Goal: Check status: Check status

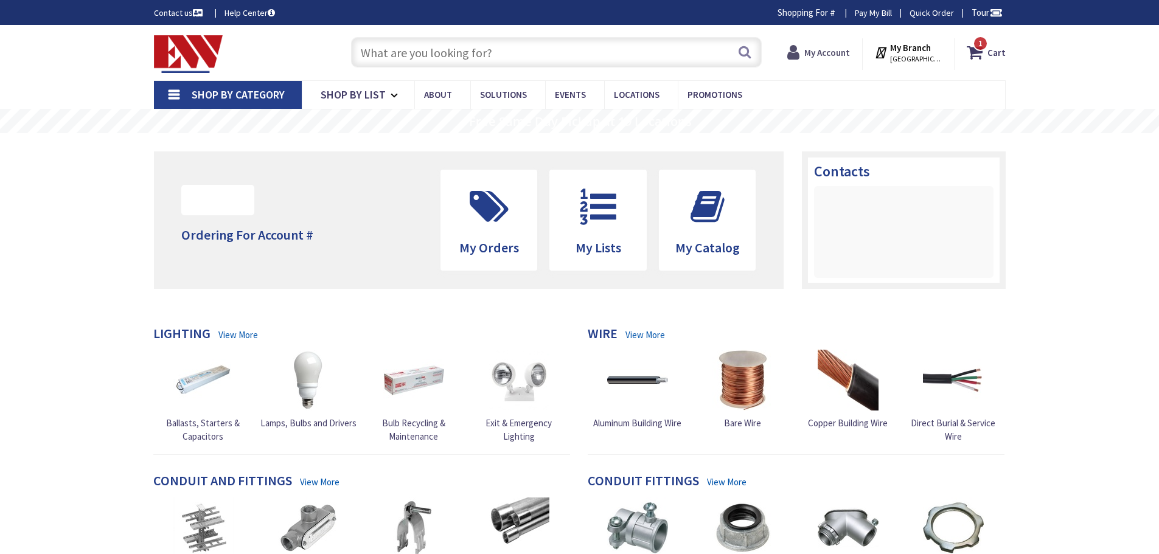
click at [827, 47] on strong "My Account" at bounding box center [827, 53] width 46 height 12
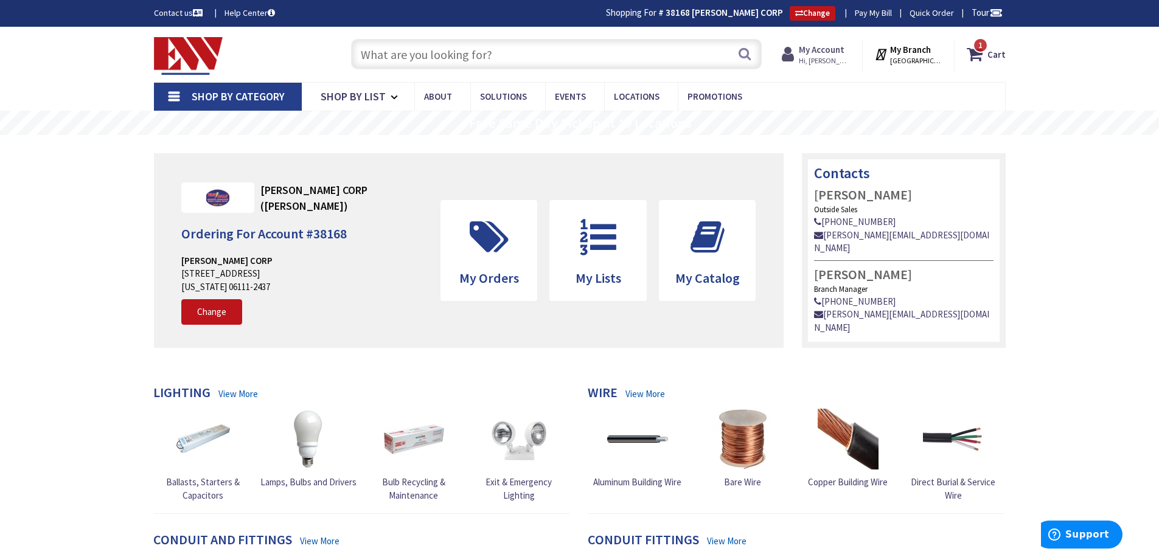
click at [829, 51] on strong "My Account" at bounding box center [822, 50] width 46 height 12
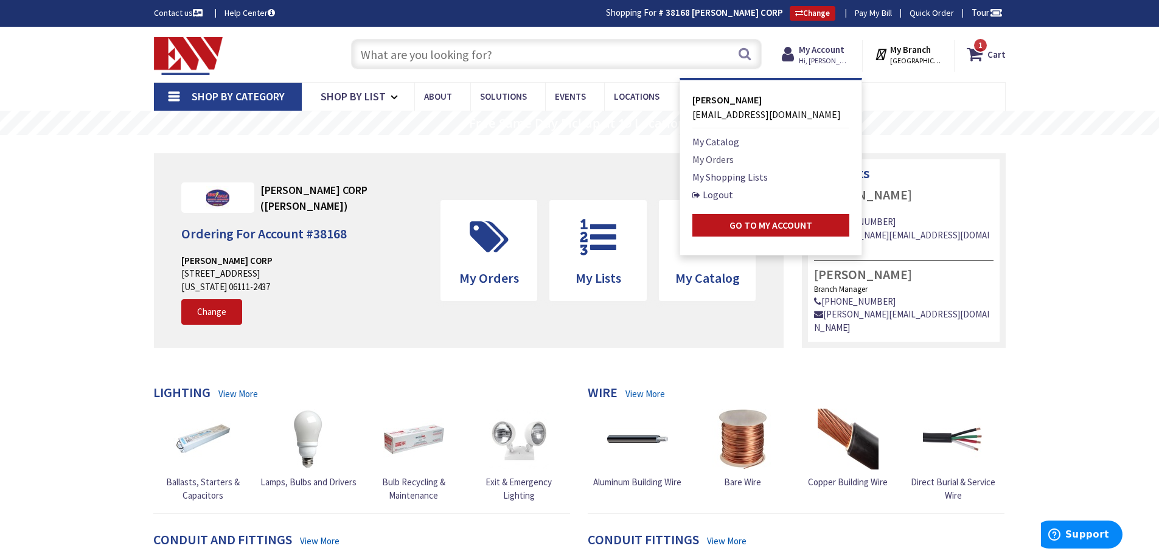
click at [714, 155] on link "My Orders" at bounding box center [712, 159] width 41 height 15
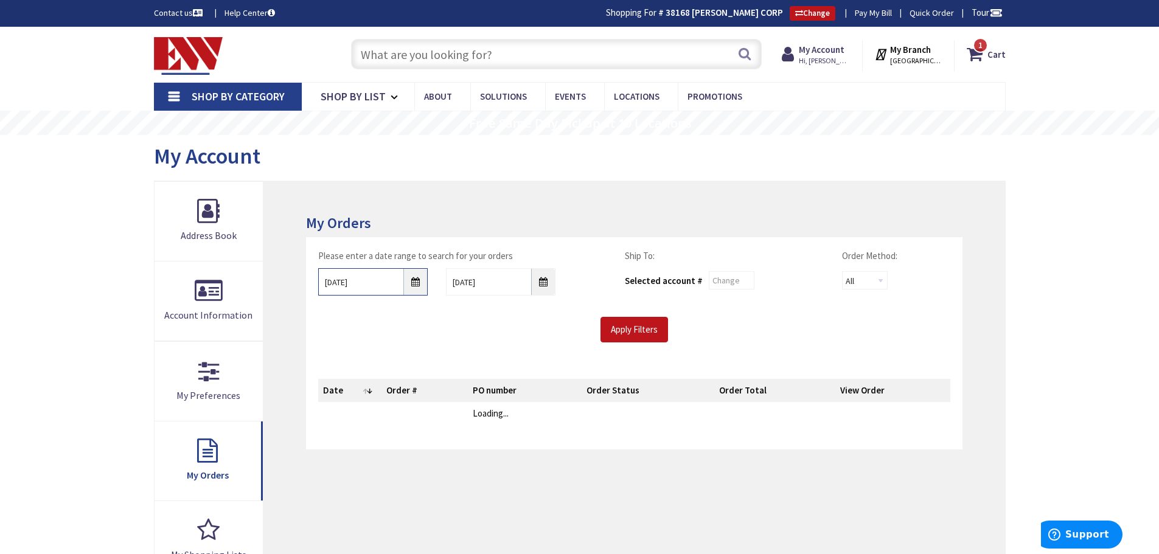
click at [419, 282] on input "8/29/2025" at bounding box center [373, 281] width 110 height 27
click at [413, 282] on input "8/29/2025" at bounding box center [373, 281] width 110 height 27
click at [414, 340] on div "Apply Filters" at bounding box center [634, 330] width 650 height 26
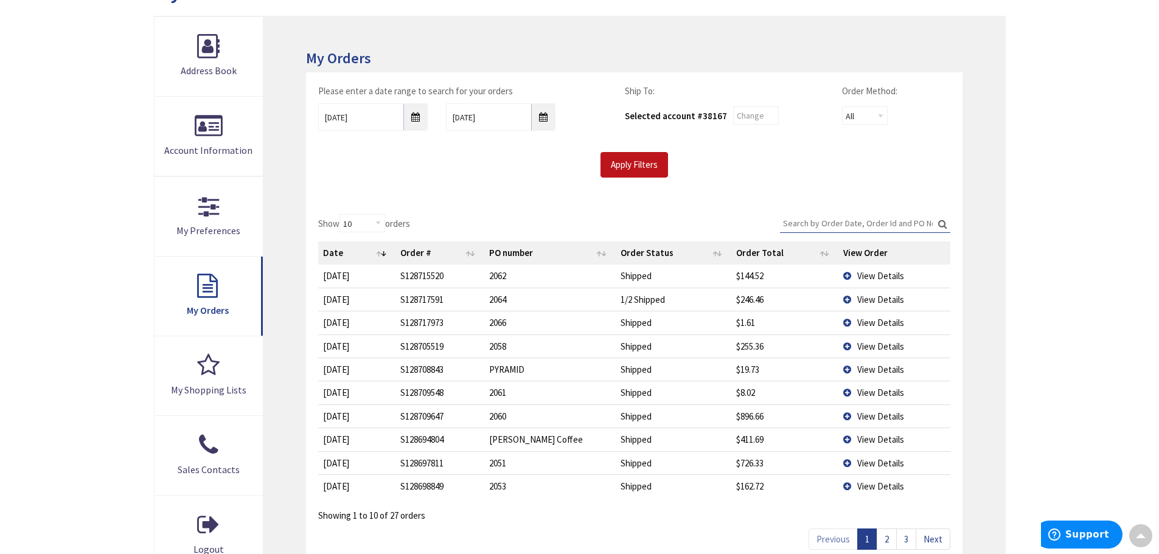
scroll to position [167, 0]
click at [416, 116] on input "8/29/2025" at bounding box center [373, 115] width 110 height 27
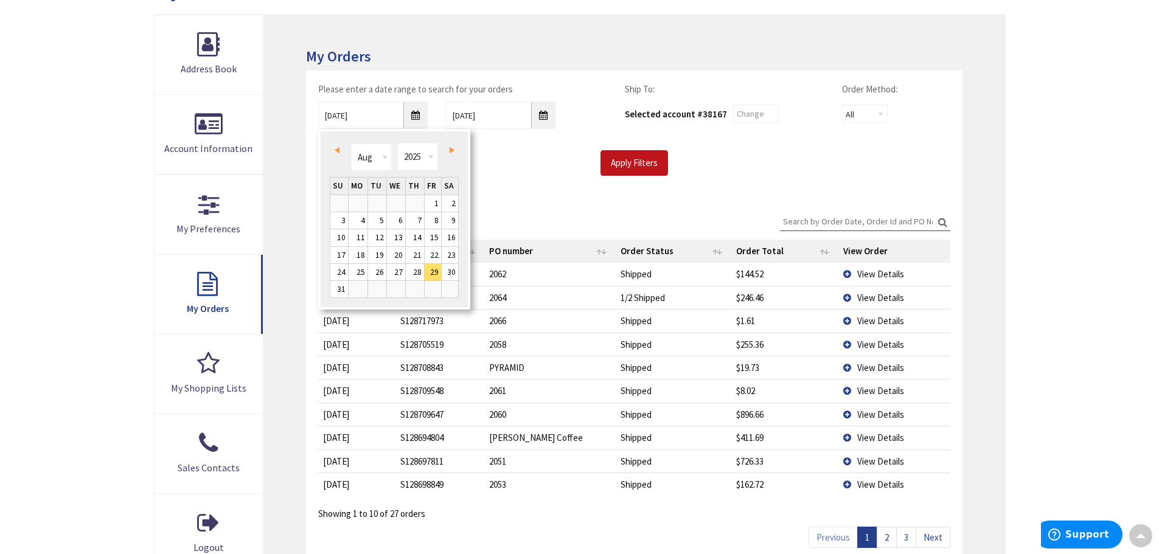
click at [338, 150] on span "Prev" at bounding box center [337, 150] width 5 height 6
type input "[DATE]"
click at [615, 218] on div "Show 10 25 50 100 orders Search: Date Order # PO number Order Status Order Tota…" at bounding box center [634, 366] width 632 height 309
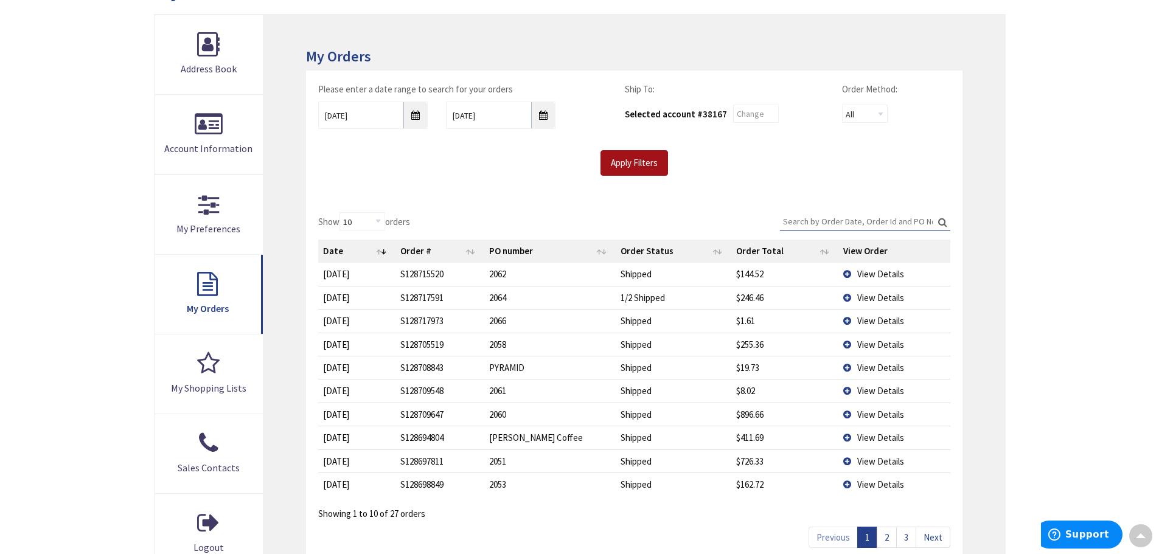
click at [628, 164] on input "Apply Filters" at bounding box center [635, 163] width 68 height 26
click at [835, 218] on input "Search:" at bounding box center [865, 221] width 170 height 18
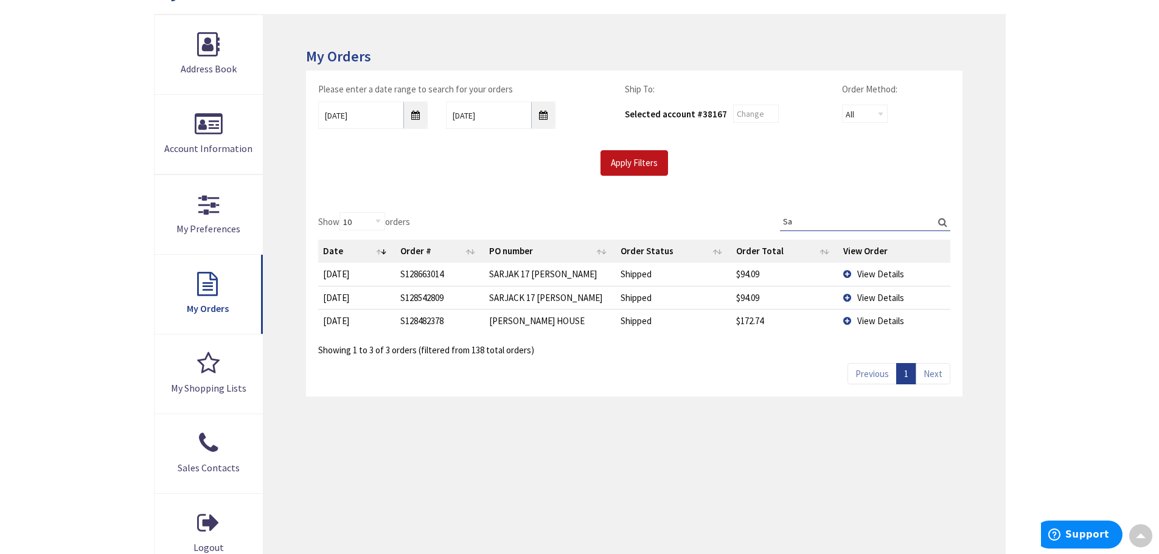
type input "S"
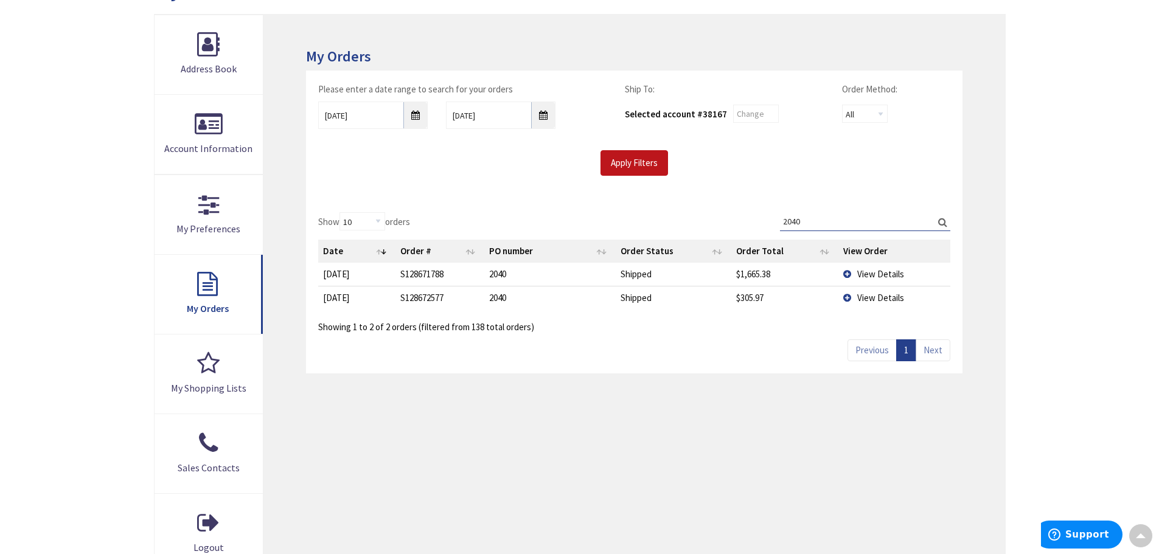
type input "2040"
click at [857, 293] on td "View Details" at bounding box center [894, 297] width 111 height 23
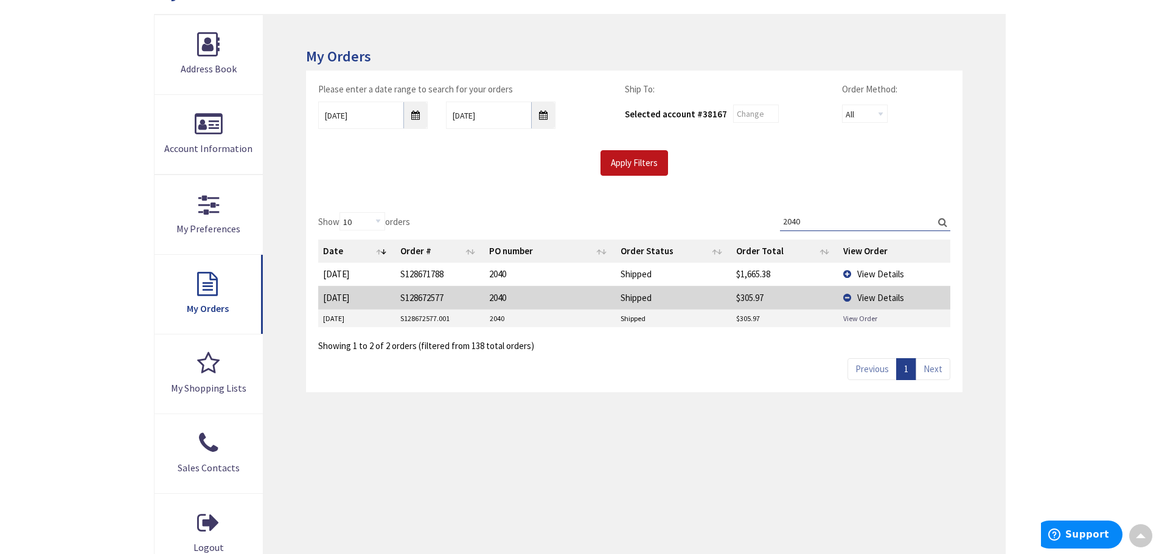
click at [859, 319] on link "View Order" at bounding box center [860, 318] width 34 height 10
click at [849, 273] on td "View Details" at bounding box center [894, 274] width 111 height 23
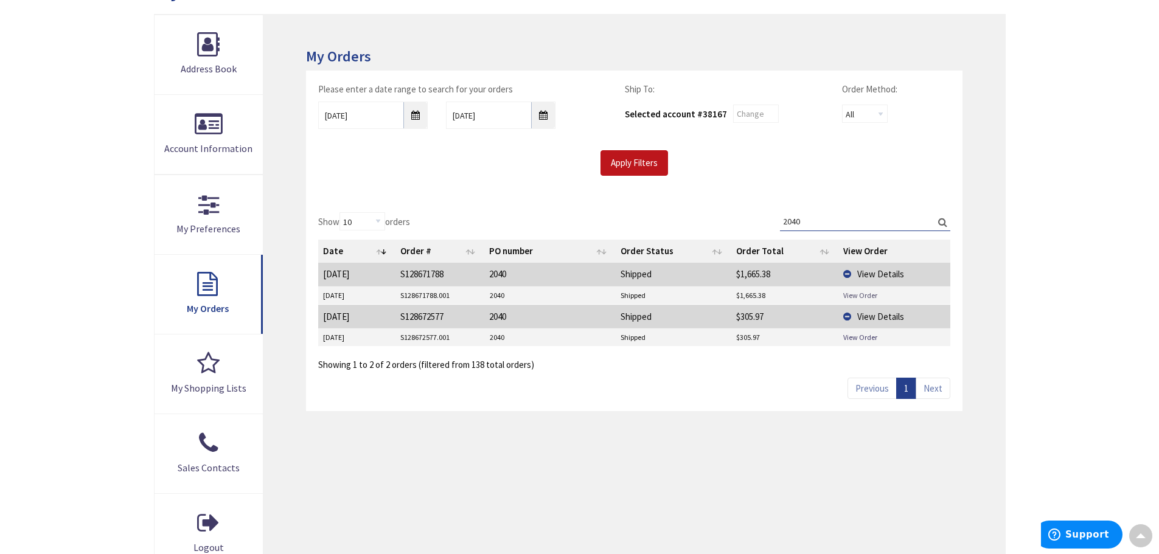
click at [857, 294] on link "View Order" at bounding box center [860, 295] width 34 height 10
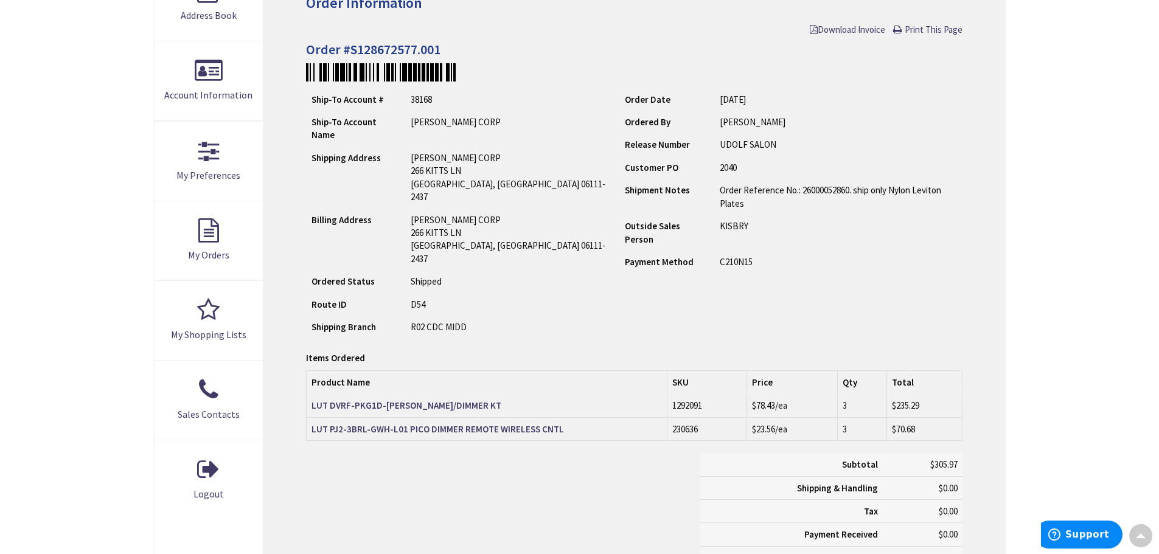
scroll to position [122, 0]
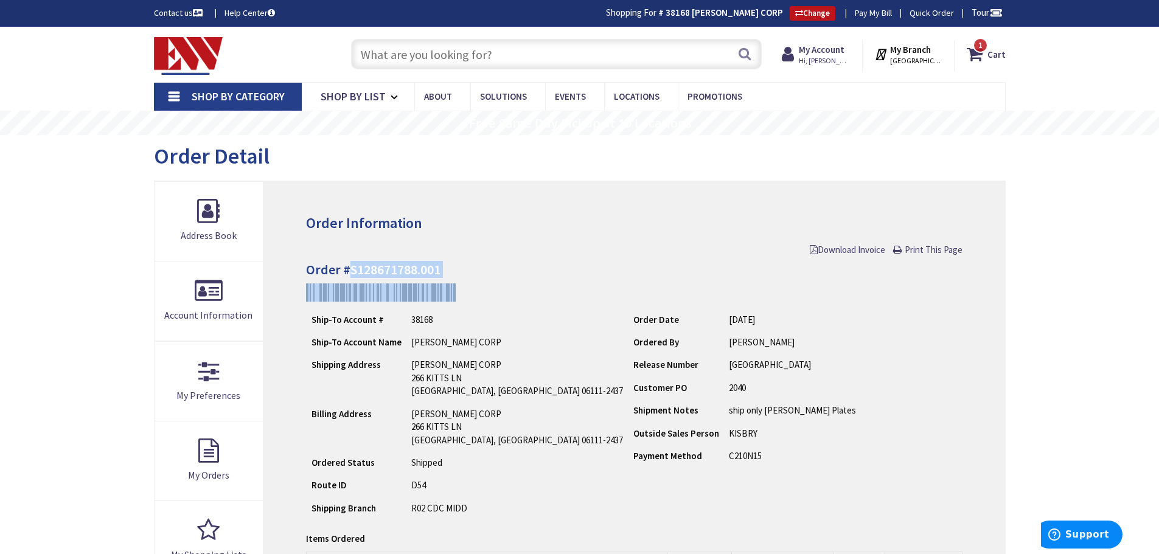
drag, startPoint x: 347, startPoint y: 270, endPoint x: 421, endPoint y: 275, distance: 73.8
click at [421, 276] on h4 "Order #S128671788.001" at bounding box center [634, 269] width 656 height 15
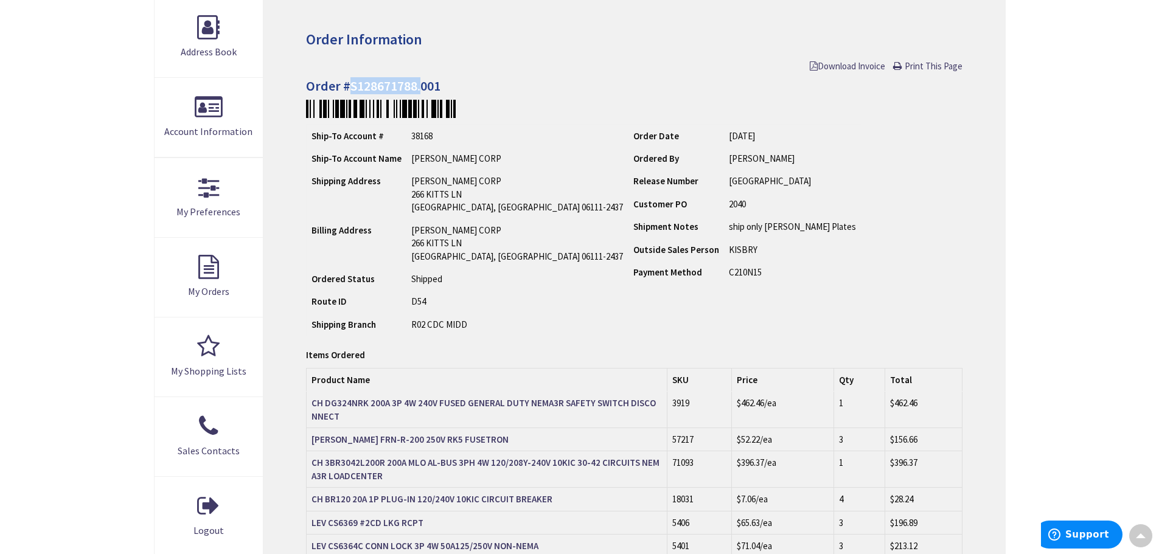
scroll to position [183, 0]
click at [355, 86] on h4 "Order #S128671788.001" at bounding box center [634, 87] width 656 height 15
drag, startPoint x: 349, startPoint y: 86, endPoint x: 447, endPoint y: 85, distance: 97.4
click at [447, 85] on h4 "Order #S128671788.001" at bounding box center [634, 87] width 656 height 15
copy h4 "S128671788.001"
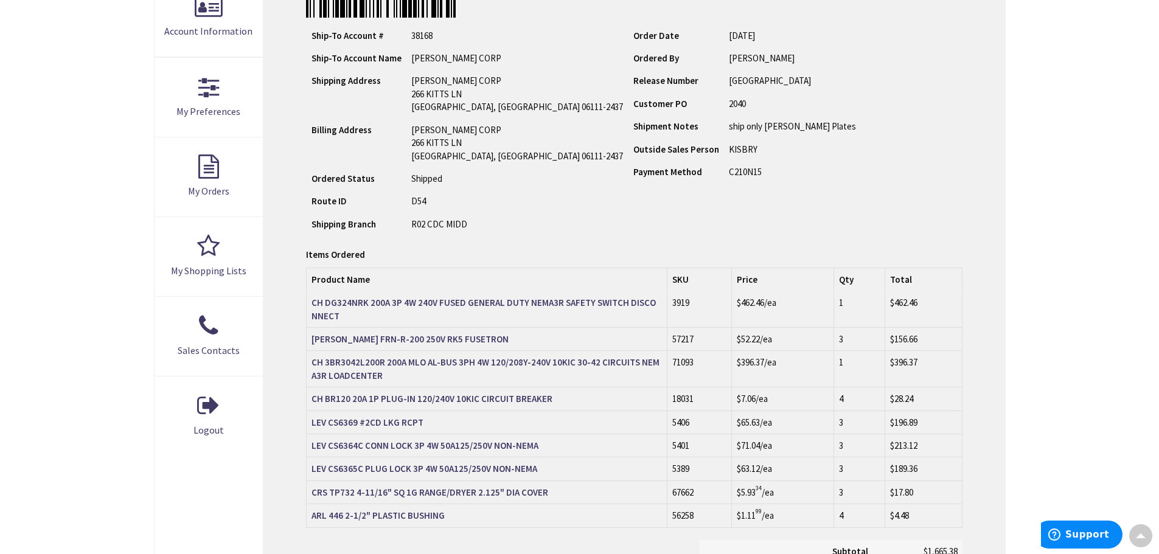
scroll to position [304, 0]
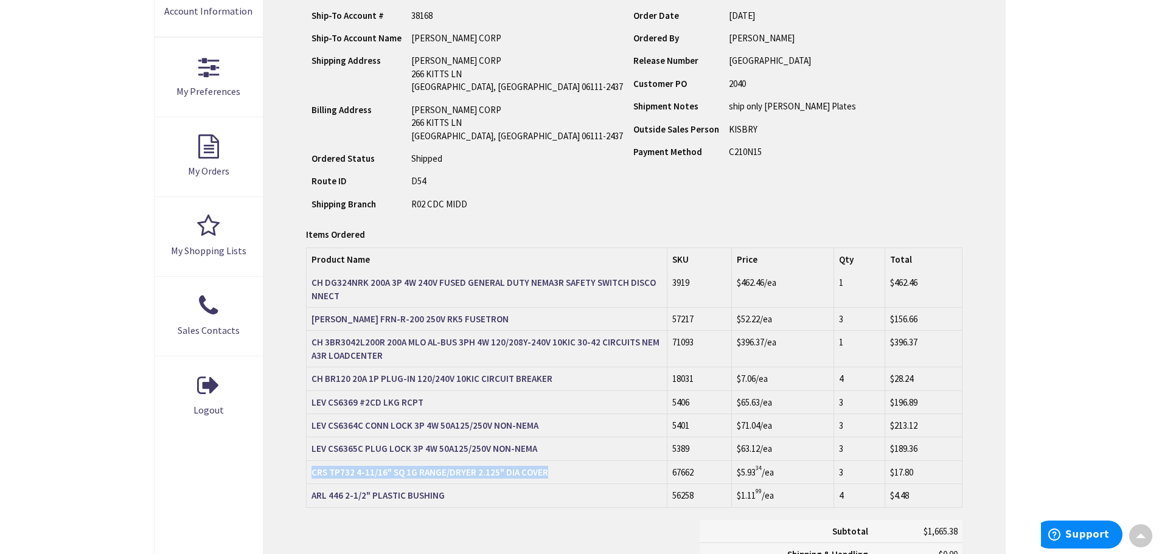
drag, startPoint x: 310, startPoint y: 472, endPoint x: 549, endPoint y: 469, distance: 239.8
click at [549, 469] on td "CRS TP732 4-11/16" SQ 1G RANGE/DRYER 2.125" DIA COVER" at bounding box center [487, 472] width 361 height 23
copy strong "CRS TP732 4-11/16" SQ 1G RANGE/DRYER 2.125" DIA COVER"
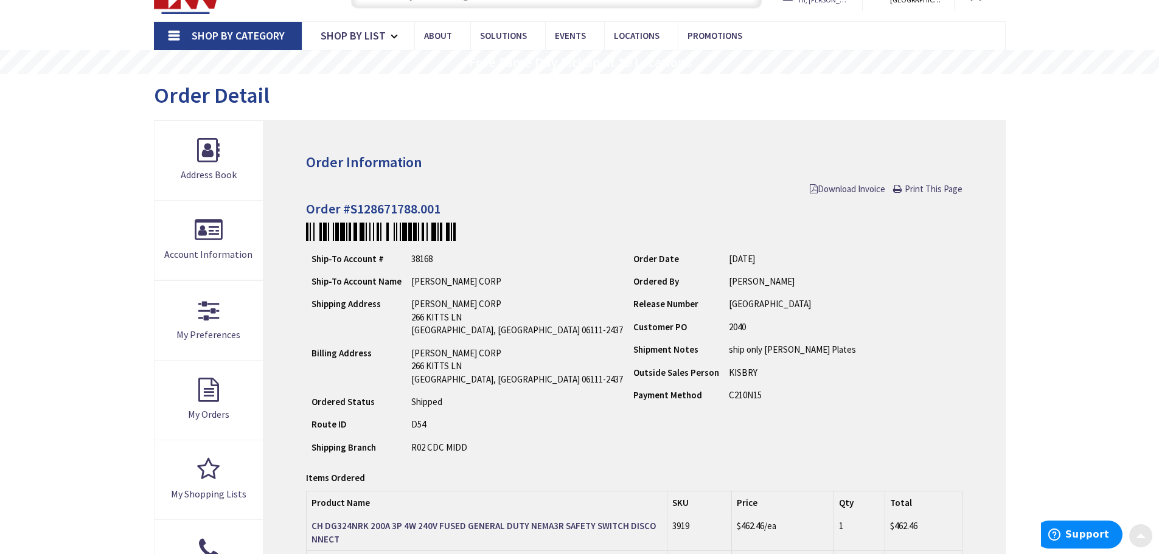
scroll to position [0, 0]
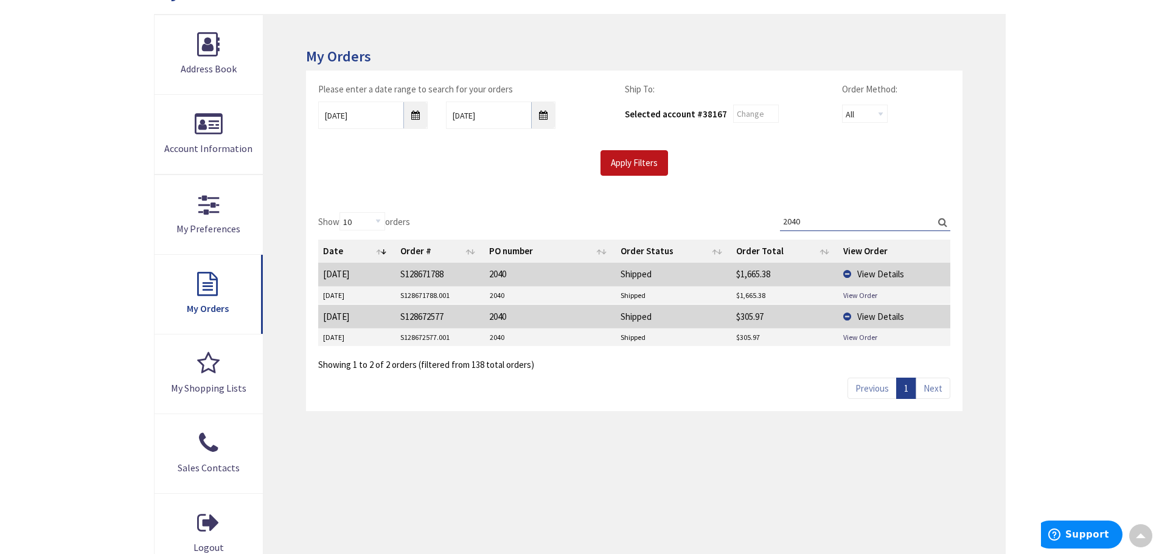
scroll to position [167, 0]
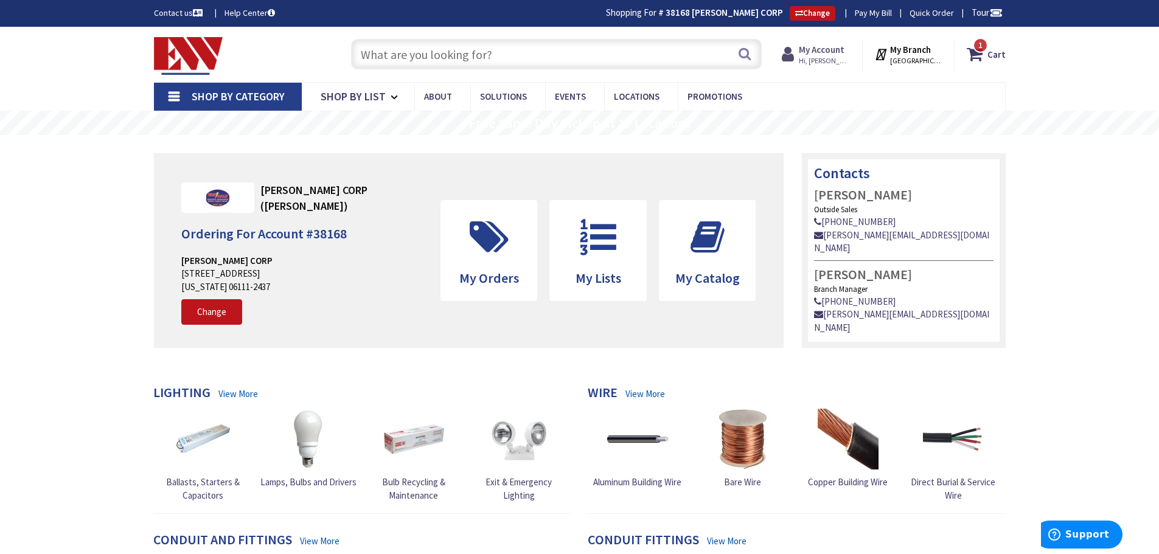
click at [828, 49] on strong "My Account" at bounding box center [822, 50] width 46 height 12
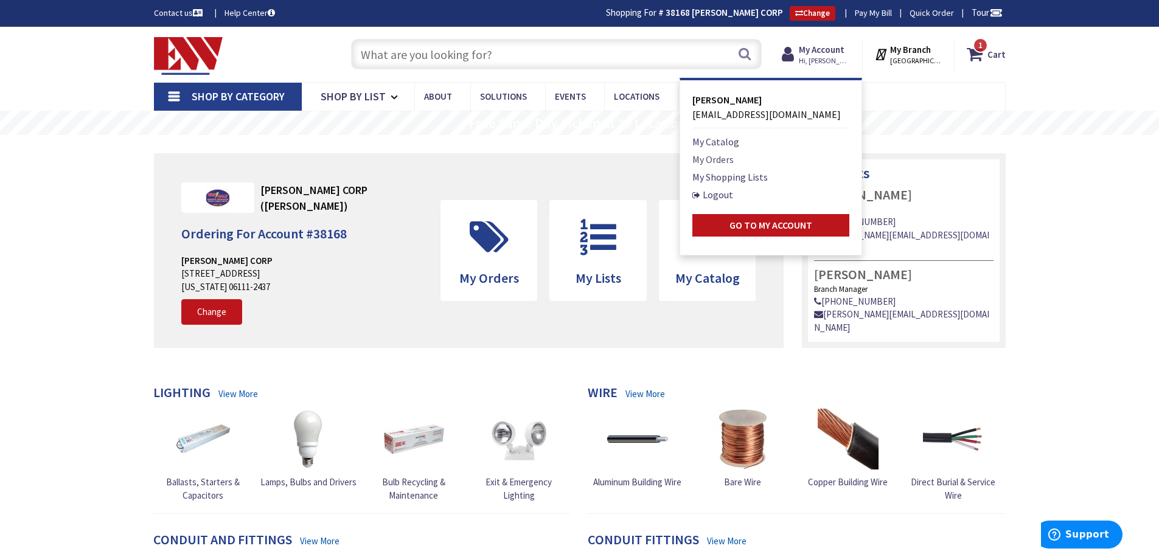
click at [713, 155] on link "My Orders" at bounding box center [712, 159] width 41 height 15
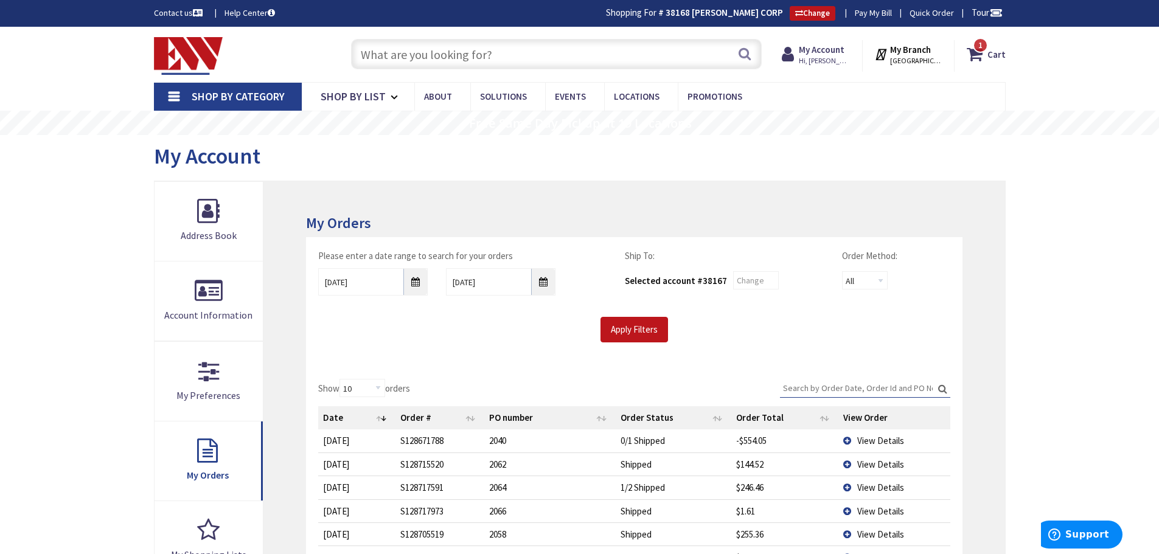
click at [879, 461] on span "View Details" at bounding box center [880, 465] width 47 height 12
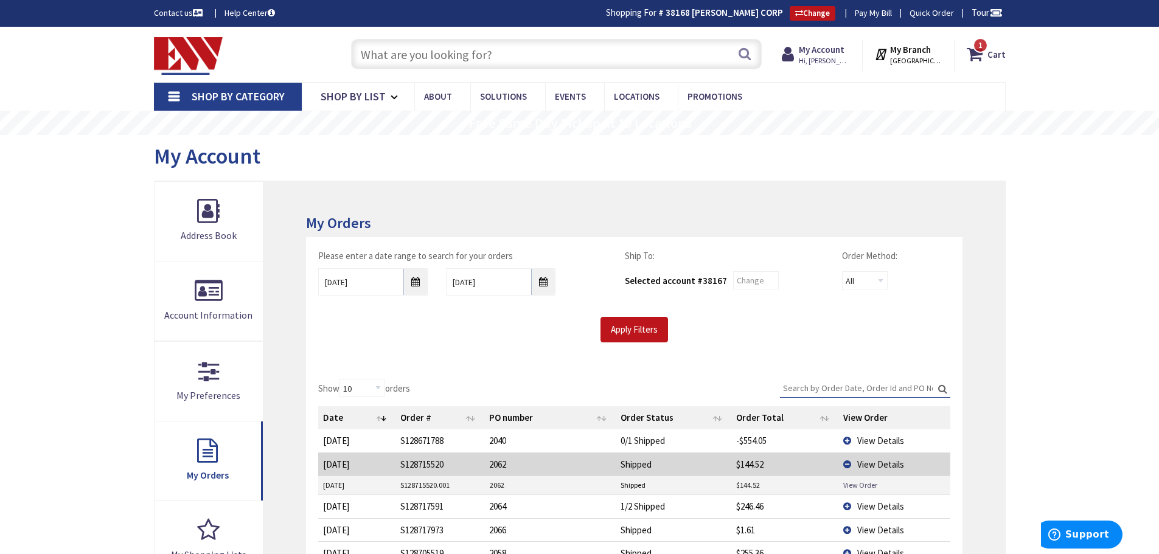
click at [875, 481] on link "View Order" at bounding box center [860, 485] width 34 height 10
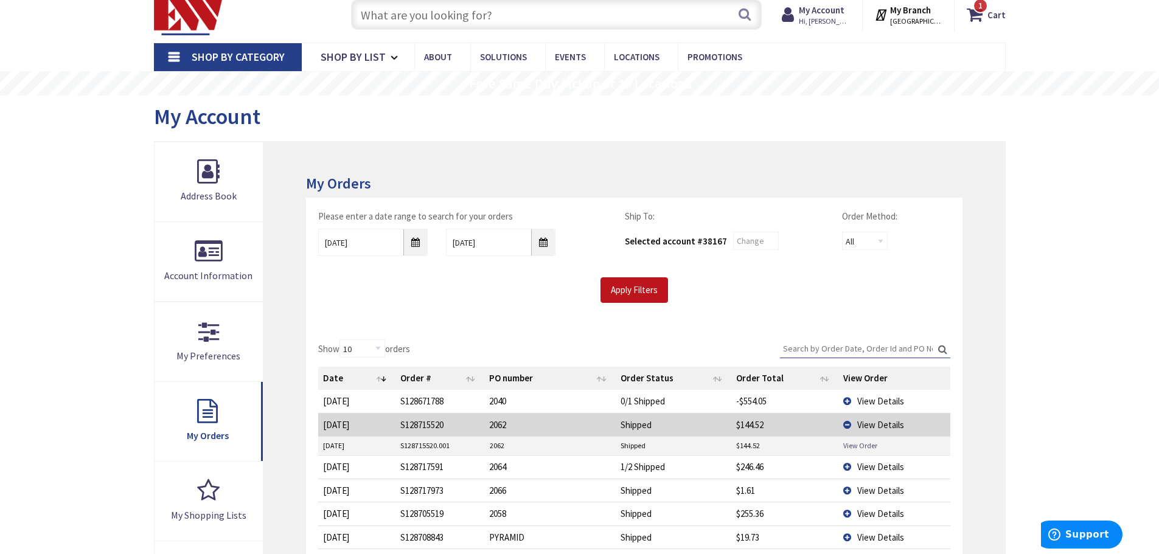
scroll to position [61, 0]
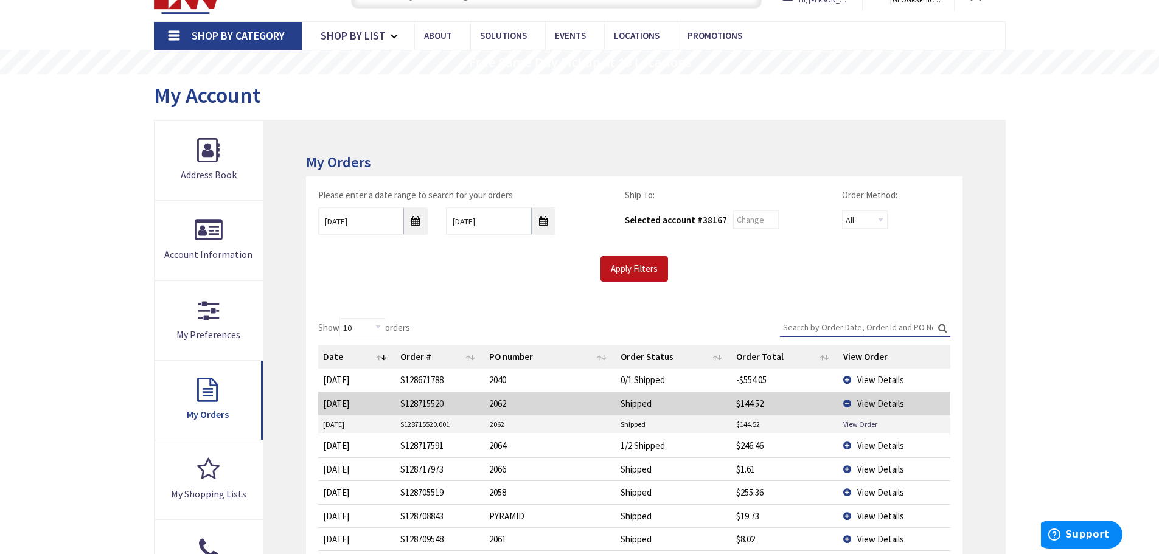
click at [874, 444] on span "View Details" at bounding box center [880, 446] width 47 height 12
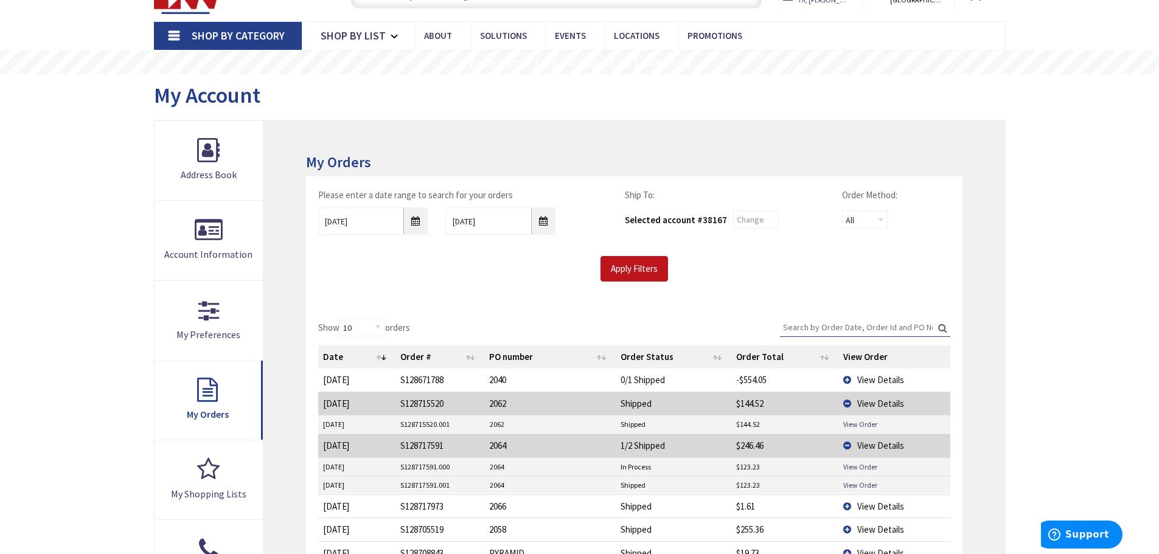
click at [853, 406] on td "View Details" at bounding box center [894, 403] width 111 height 23
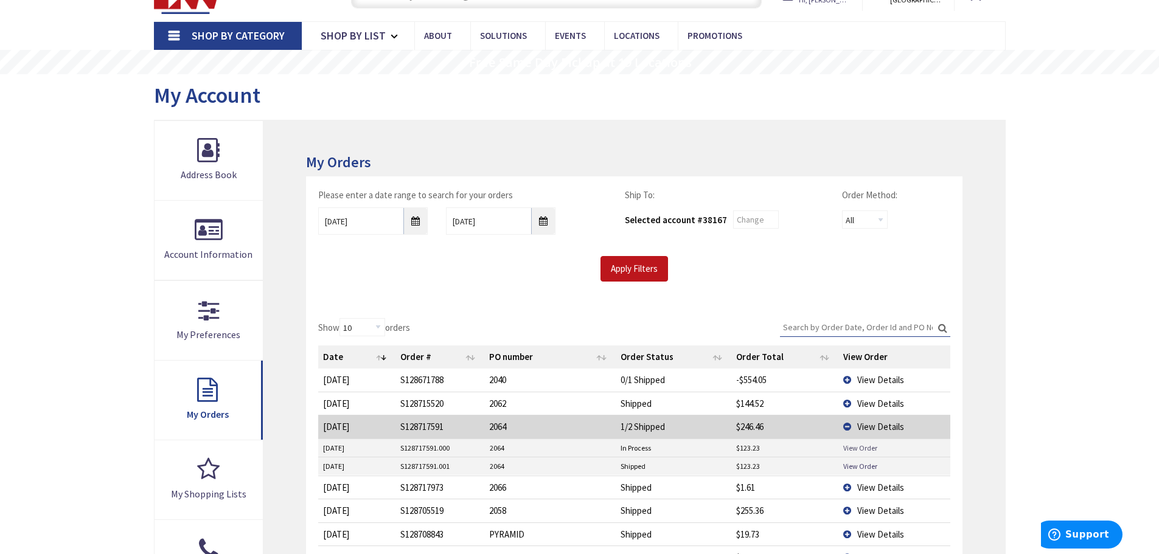
click at [868, 448] on link "View Order" at bounding box center [860, 448] width 34 height 10
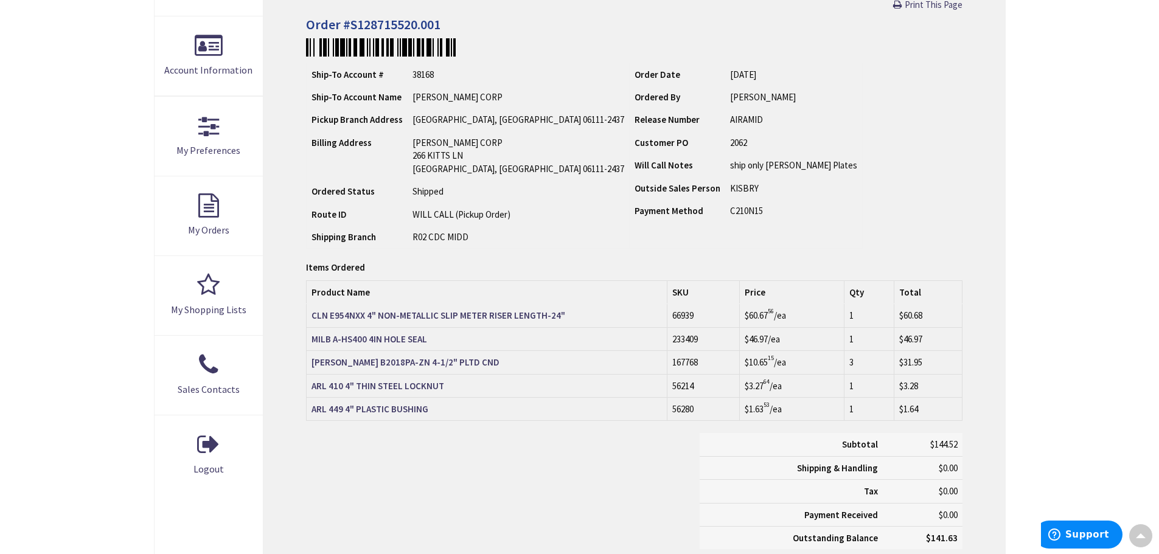
scroll to position [245, 0]
